Goal: Check status

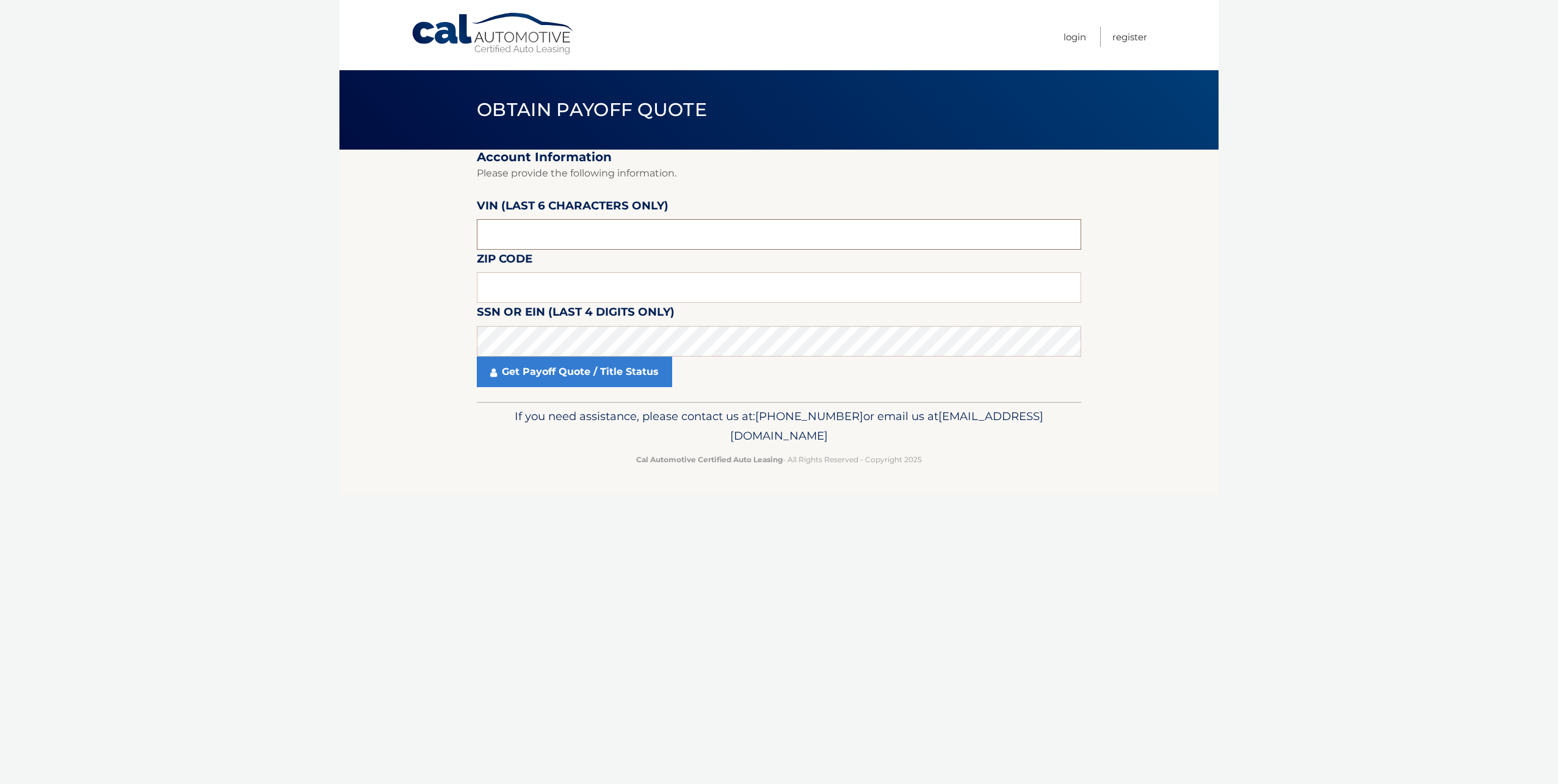
click at [586, 239] on input "text" at bounding box center [779, 234] width 604 height 31
type input "0*****"
type input "653079"
click at [544, 278] on input "text" at bounding box center [779, 287] width 604 height 31
type input "07066"
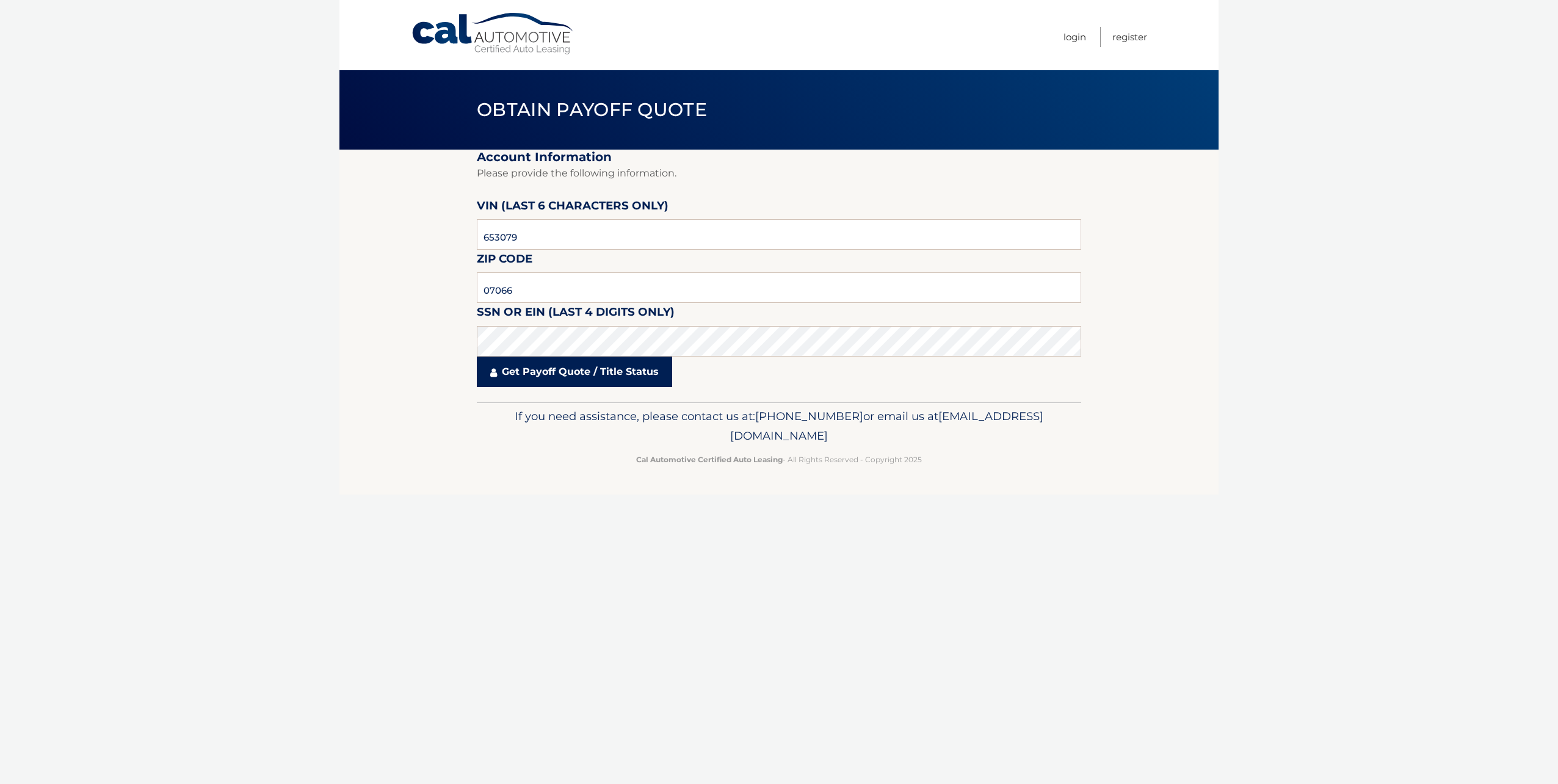
click at [529, 371] on link "Get Payoff Quote / Title Status" at bounding box center [574, 372] width 195 height 31
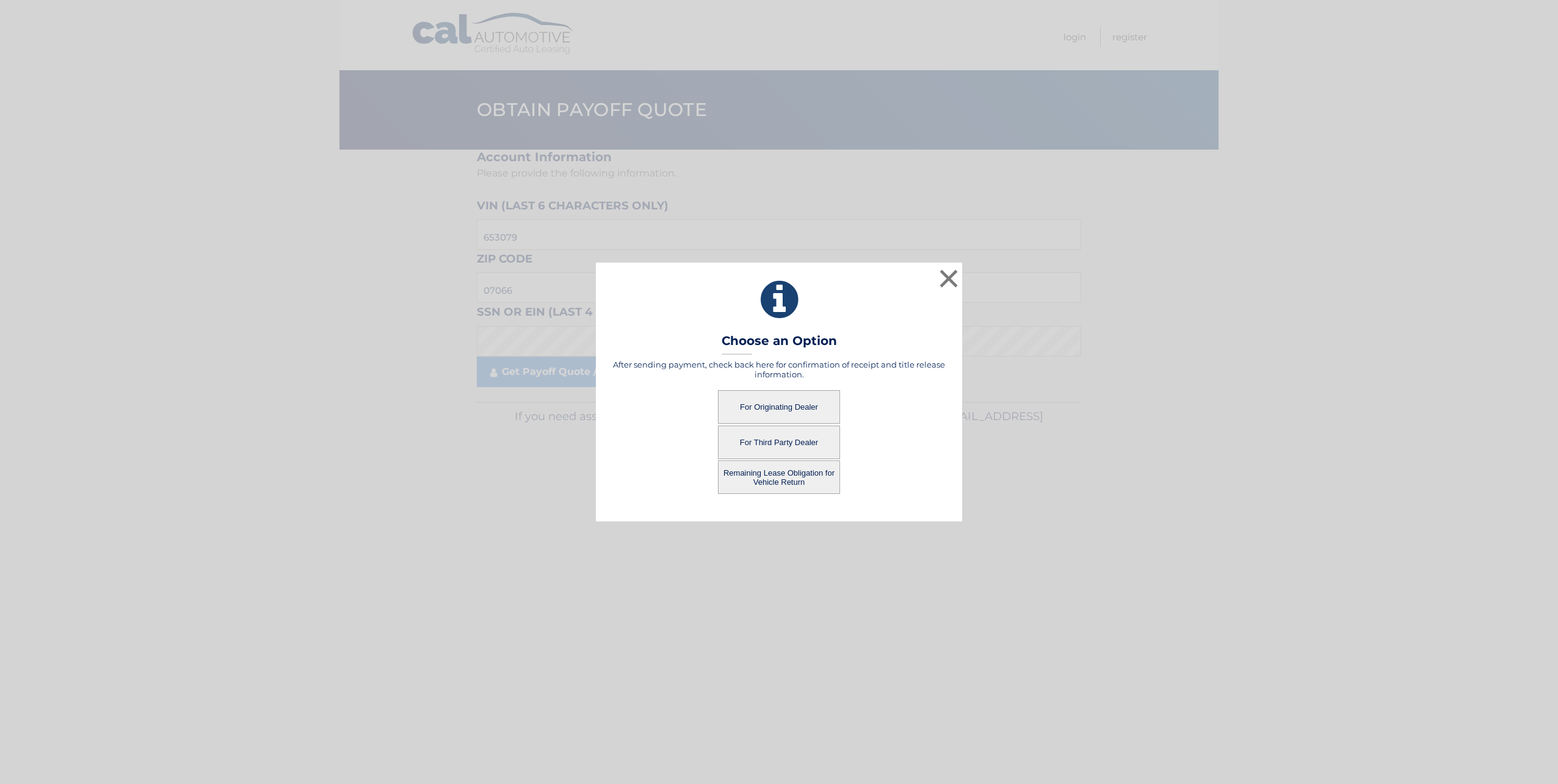
click at [757, 408] on button "For Originating Dealer" at bounding box center [779, 406] width 122 height 33
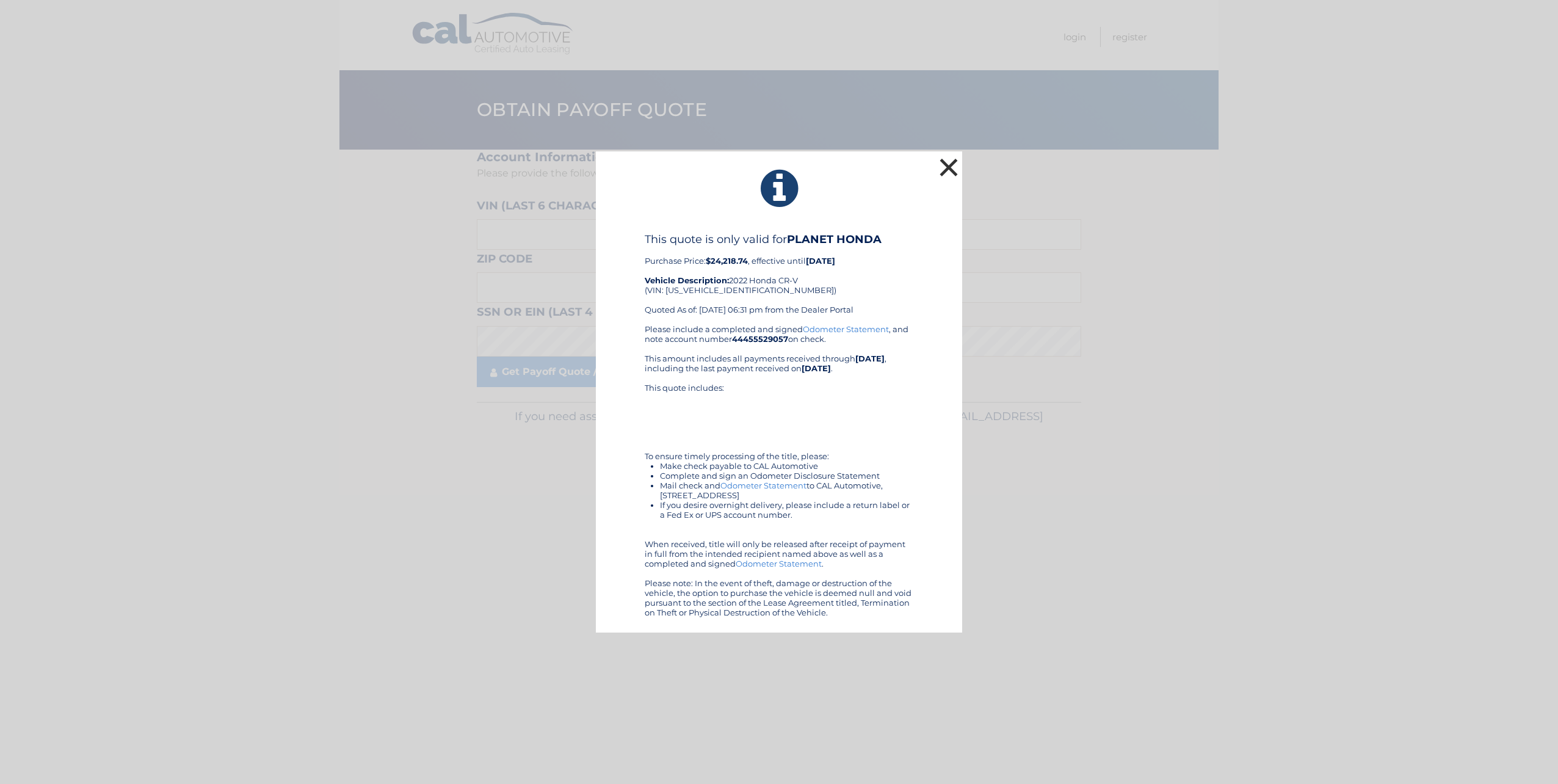
click at [946, 158] on button "×" at bounding box center [949, 167] width 24 height 24
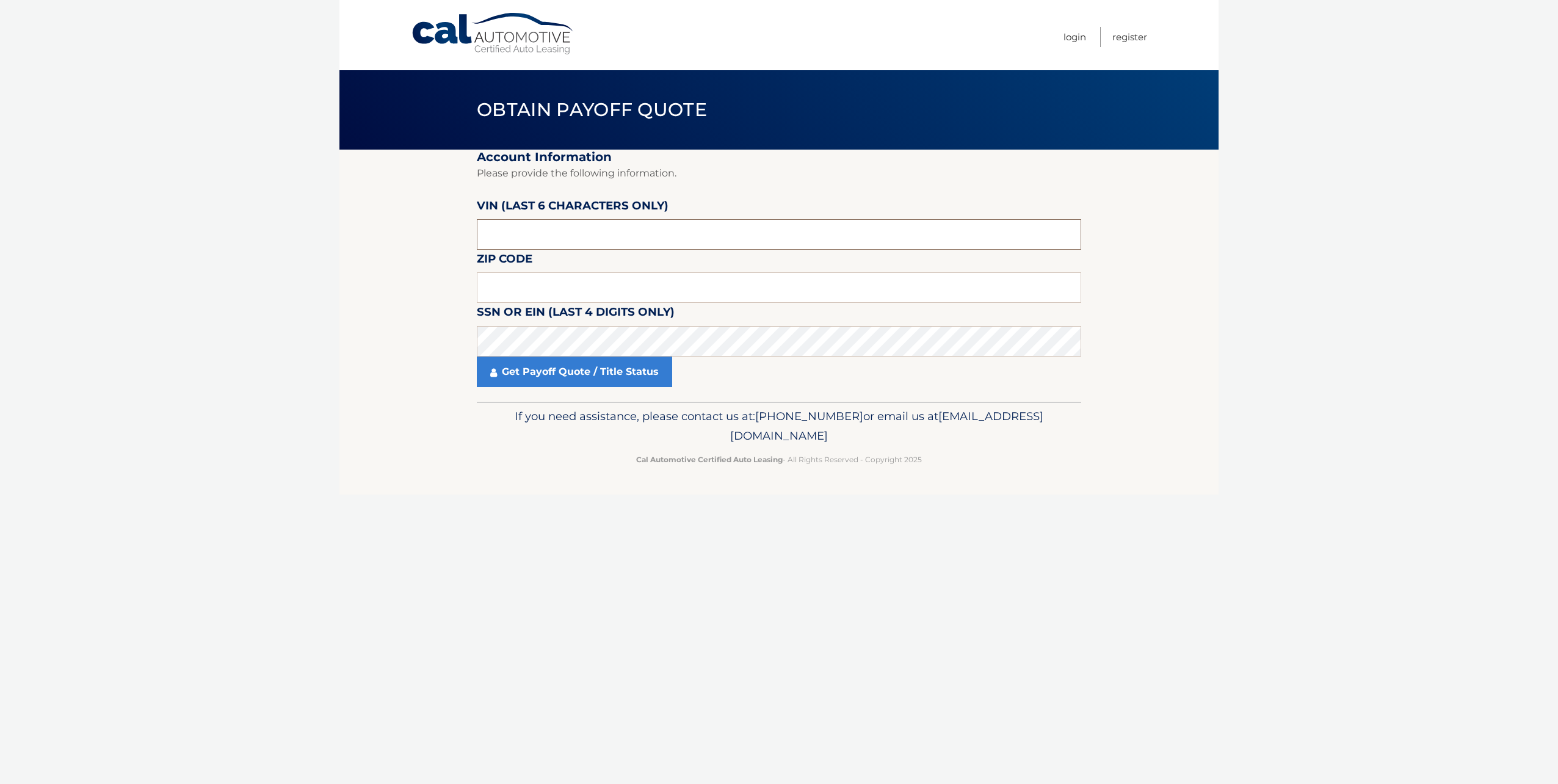
click at [538, 224] on input "text" at bounding box center [779, 234] width 604 height 31
type input "653079"
click at [557, 298] on input "text" at bounding box center [779, 287] width 604 height 31
type input "07066"
click at [587, 362] on link "Get Payoff Quote / Title Status" at bounding box center [574, 372] width 195 height 31
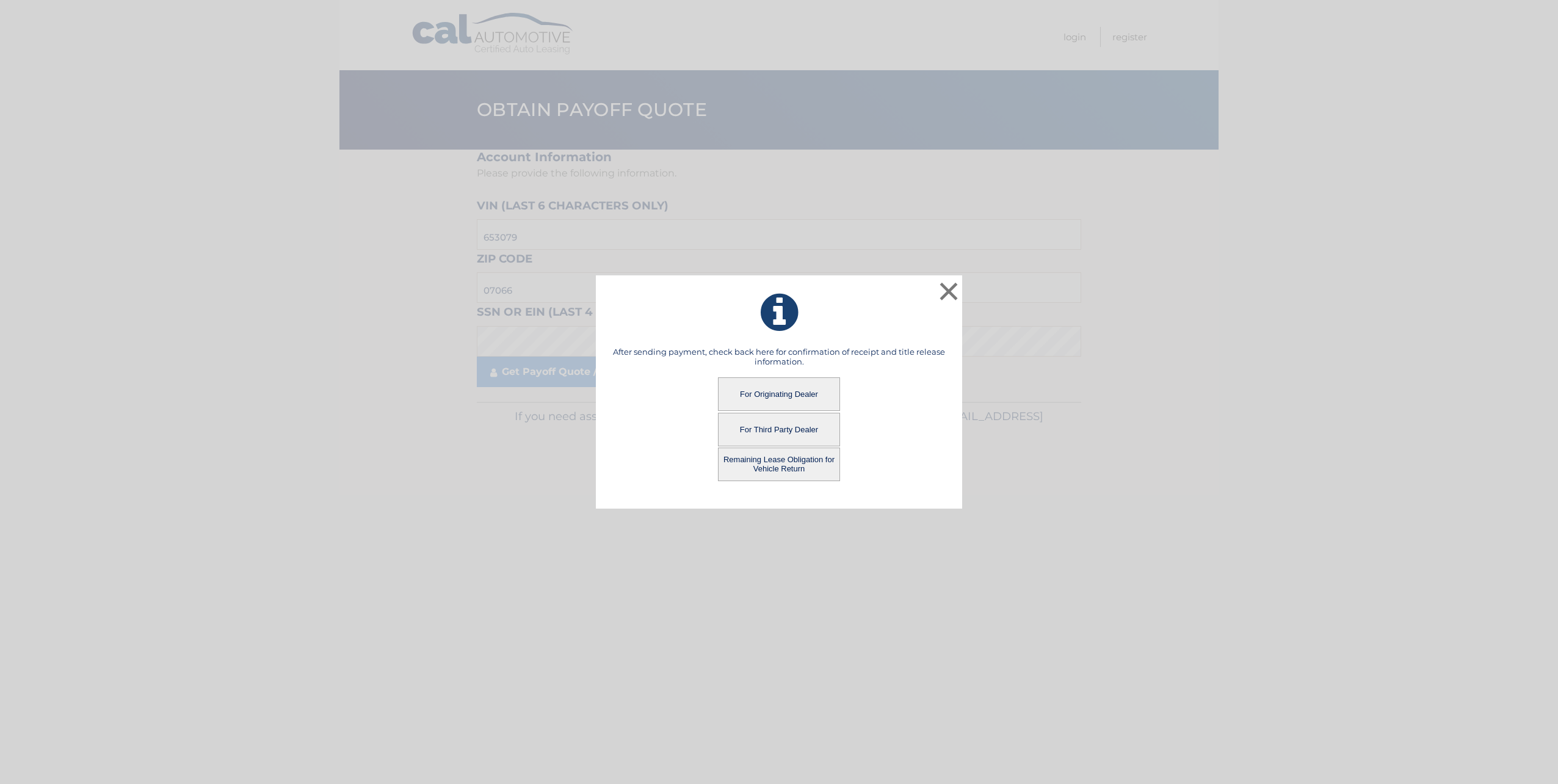
click at [786, 393] on button "For Originating Dealer" at bounding box center [779, 393] width 122 height 33
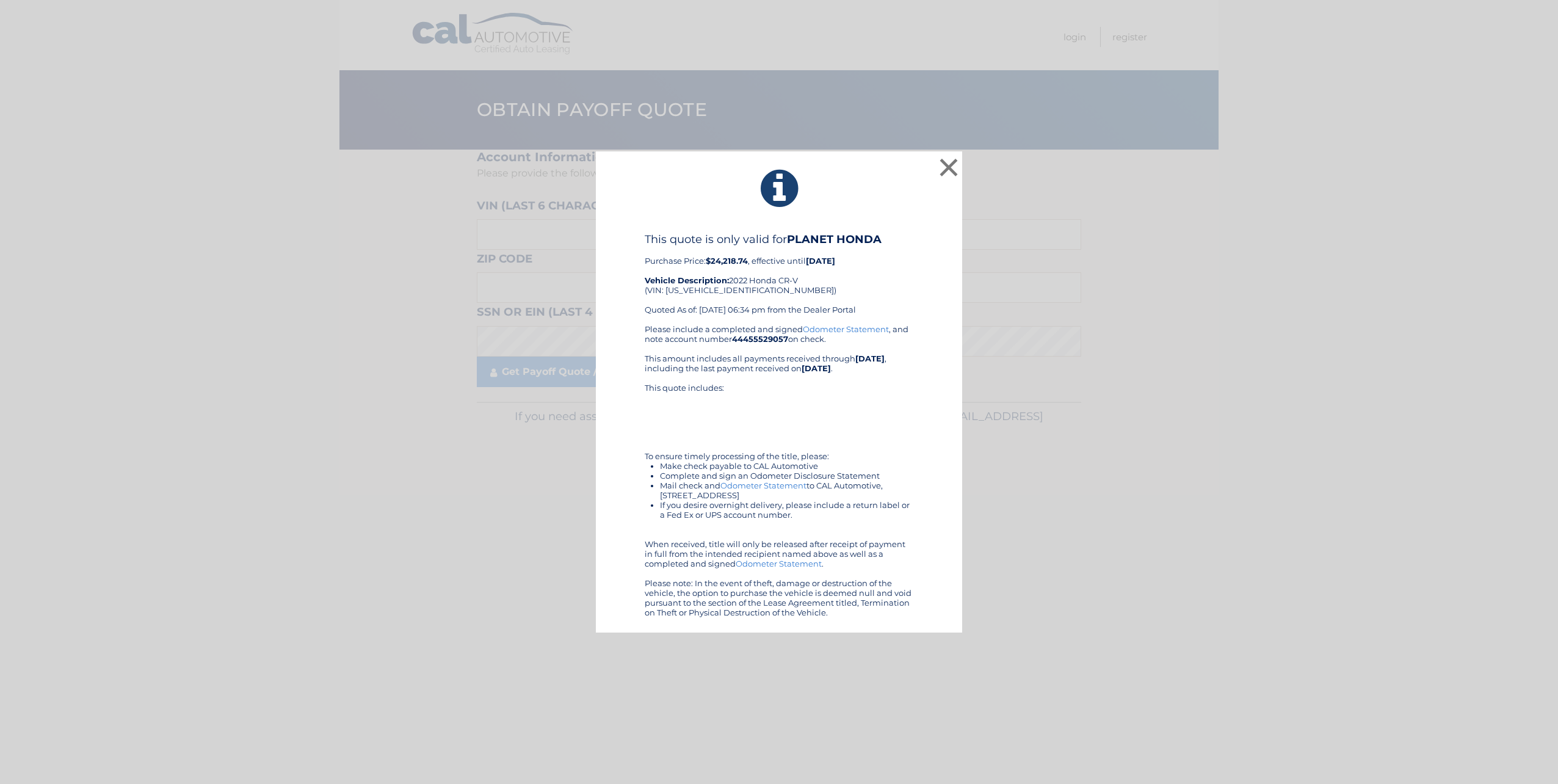
click at [724, 292] on div "This quote is only valid for PLANET HONDA Purchase Price: $24,218.74 , effectiv…" at bounding box center [779, 279] width 269 height 91
copy div "[US_VEHICLE_IDENTIFICATION_NUMBER]"
click at [947, 172] on button "×" at bounding box center [949, 167] width 24 height 24
